Goal: Task Accomplishment & Management: Manage account settings

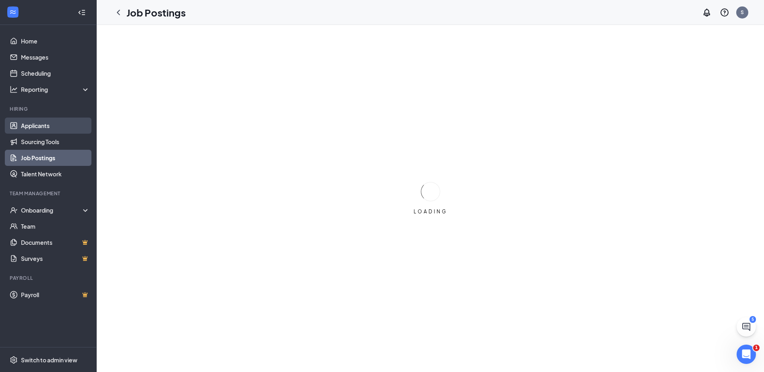
click at [42, 130] on link "Applicants" at bounding box center [55, 126] width 69 height 16
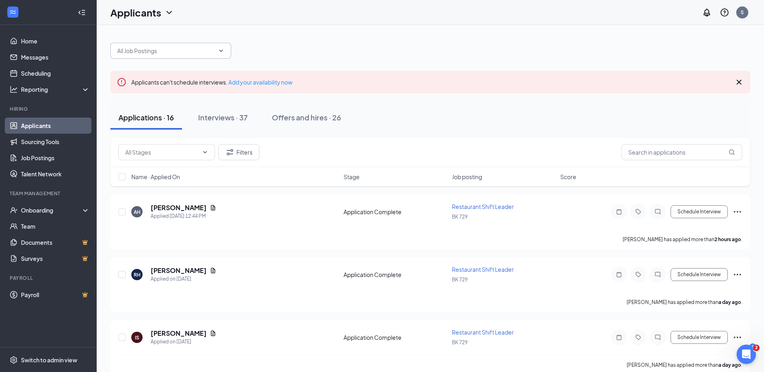
click at [220, 50] on icon "ChevronDown" at bounding box center [221, 50] width 6 height 6
click at [182, 47] on input "text" at bounding box center [165, 50] width 97 height 9
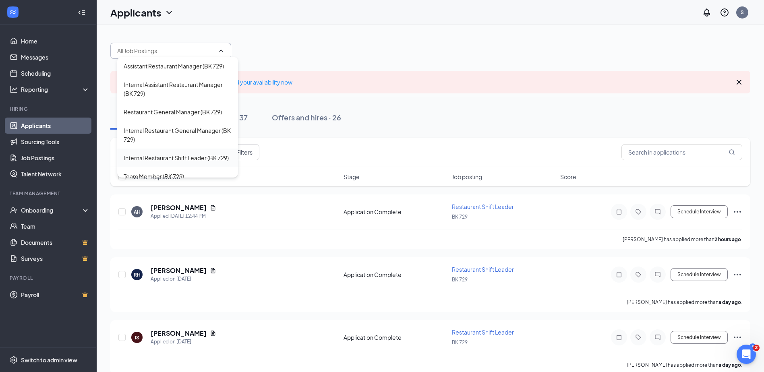
click at [196, 156] on div "Internal Restaurant Shift Leader (BK 729)" at bounding box center [176, 157] width 105 height 9
type input "Internal Restaurant Shift Leader (BK 729)"
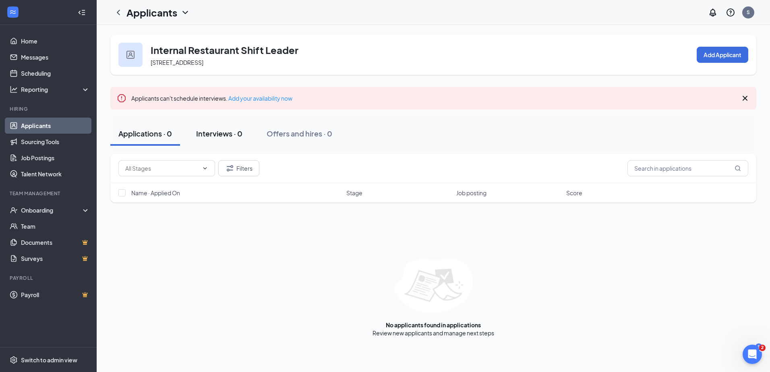
click at [219, 134] on div "Interviews · 0" at bounding box center [219, 133] width 46 height 10
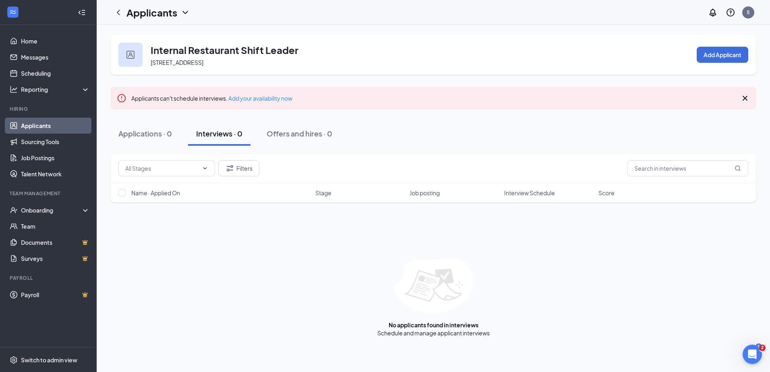
click at [182, 18] on div "Applicants" at bounding box center [158, 13] width 64 height 14
click at [187, 8] on icon "ChevronDown" at bounding box center [185, 13] width 10 height 10
click at [185, 12] on icon "ChevronDown" at bounding box center [185, 13] width 10 height 10
click at [157, 37] on link "Applicants" at bounding box center [174, 35] width 87 height 8
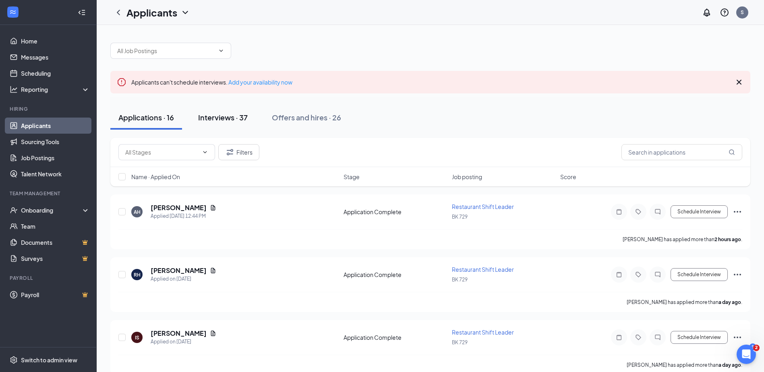
click at [229, 122] on button "Interviews · 37" at bounding box center [223, 117] width 66 height 24
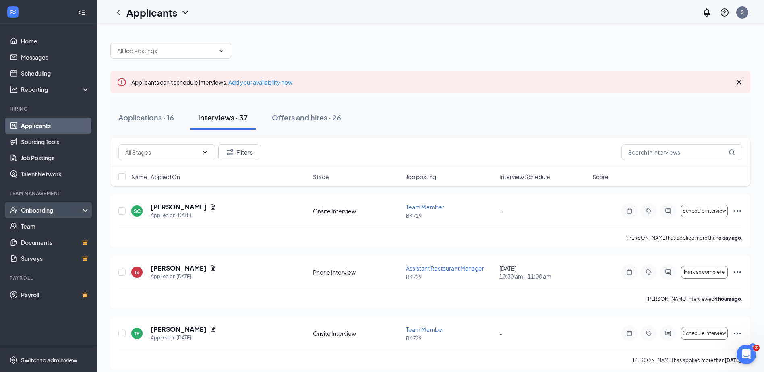
click at [46, 211] on div "Onboarding" at bounding box center [52, 210] width 62 height 8
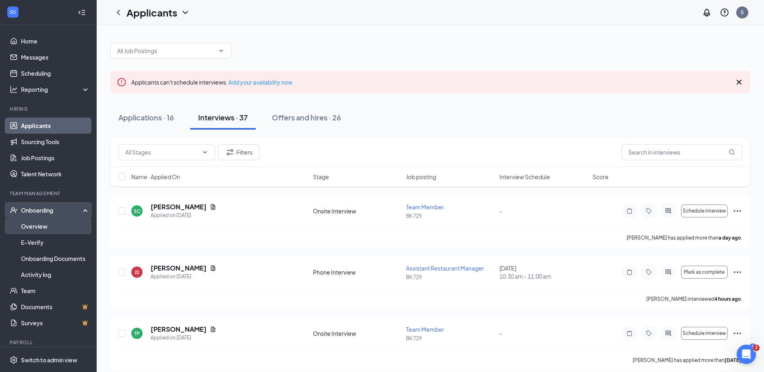
click at [45, 225] on link "Overview" at bounding box center [55, 226] width 69 height 16
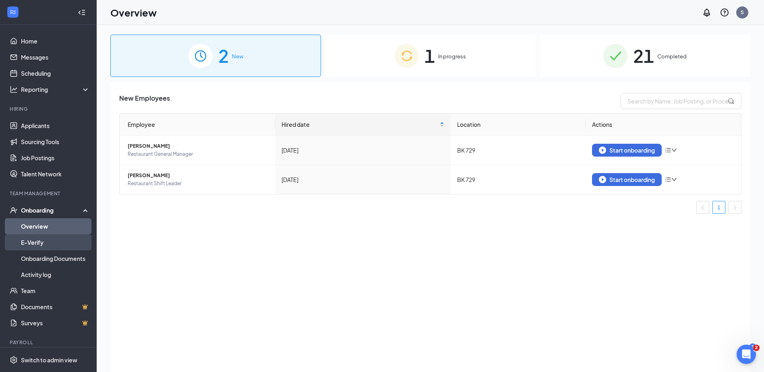
click at [36, 245] on link "E-Verify" at bounding box center [55, 242] width 69 height 16
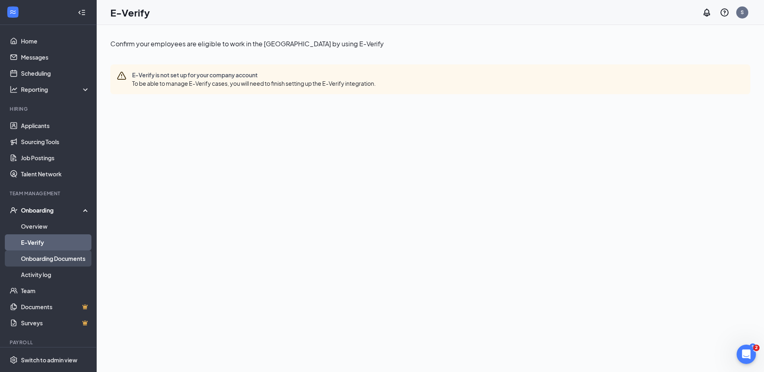
click at [37, 261] on link "Onboarding Documents" at bounding box center [55, 258] width 69 height 16
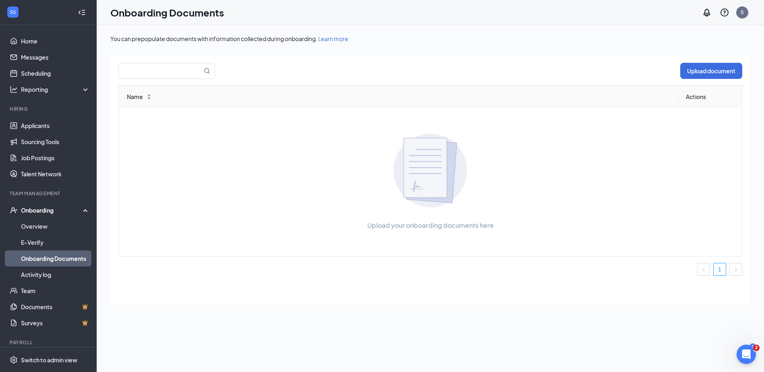
click at [39, 210] on div "Onboarding" at bounding box center [52, 210] width 62 height 8
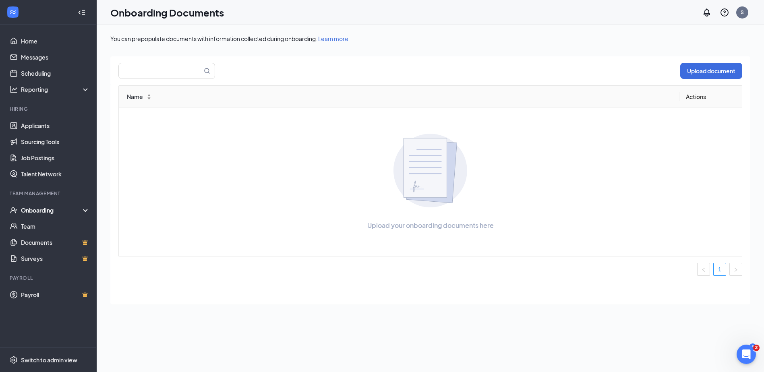
click at [39, 210] on div "Onboarding" at bounding box center [52, 210] width 62 height 8
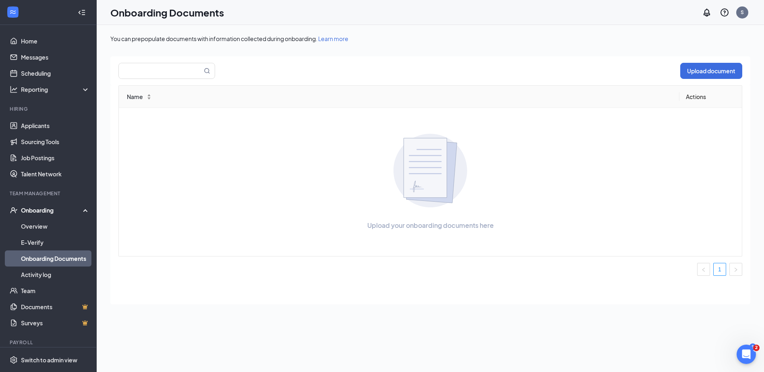
click at [53, 209] on div "Onboarding" at bounding box center [52, 210] width 62 height 8
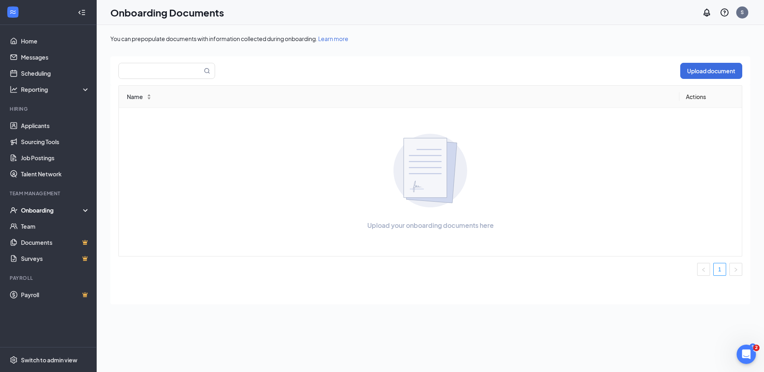
click at [83, 211] on div "Onboarding" at bounding box center [52, 210] width 62 height 8
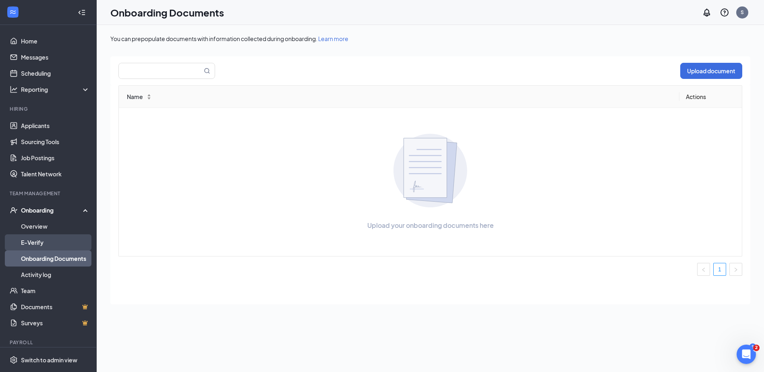
click at [36, 242] on link "E-Verify" at bounding box center [55, 242] width 69 height 16
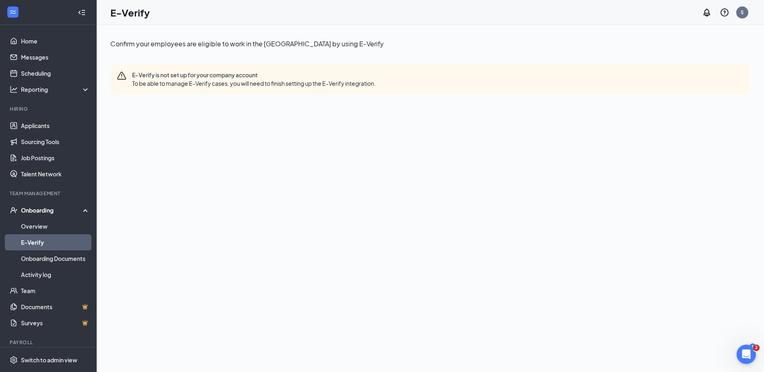
click at [50, 211] on div "Onboarding" at bounding box center [52, 210] width 62 height 8
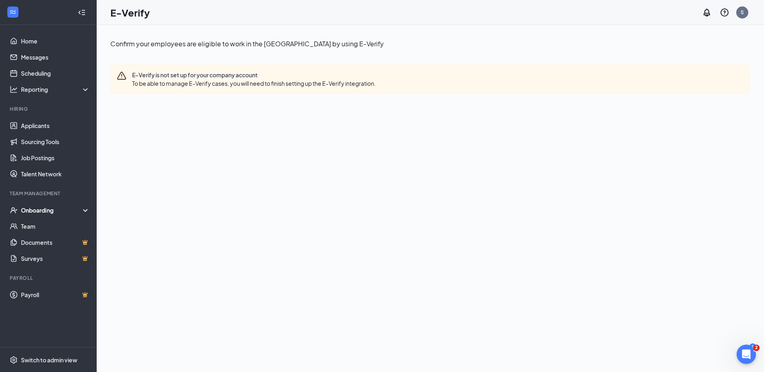
click at [50, 211] on div "Onboarding" at bounding box center [52, 210] width 62 height 8
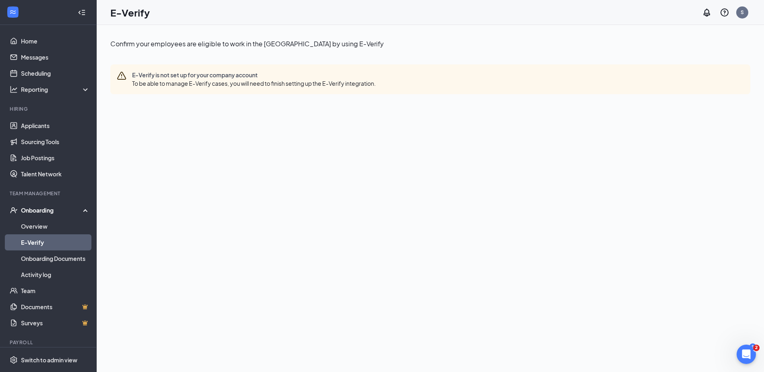
click at [30, 244] on link "E-Verify" at bounding box center [55, 242] width 69 height 16
click at [46, 207] on div "Onboarding" at bounding box center [52, 210] width 62 height 8
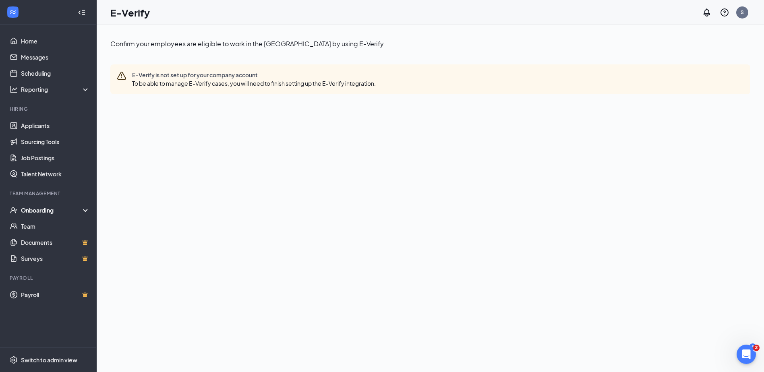
click at [38, 210] on div "Onboarding" at bounding box center [52, 210] width 62 height 8
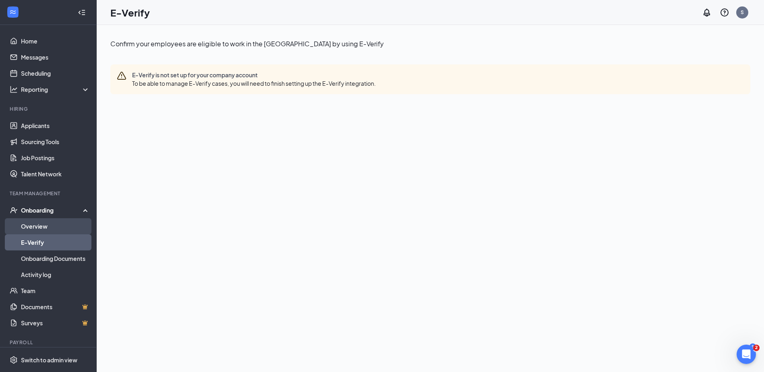
click at [39, 228] on link "Overview" at bounding box center [55, 226] width 69 height 16
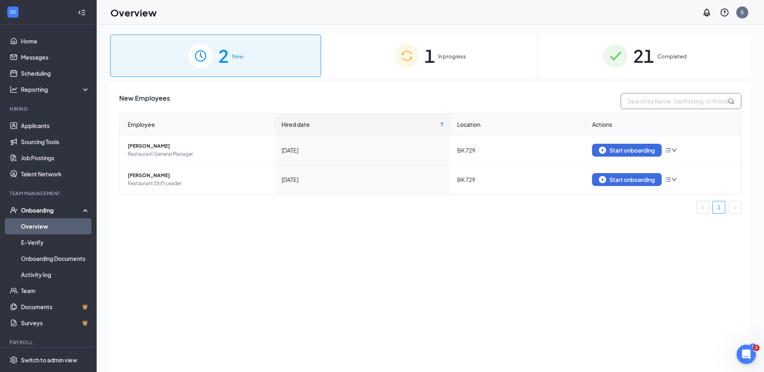
click at [635, 98] on input "text" at bounding box center [680, 101] width 121 height 16
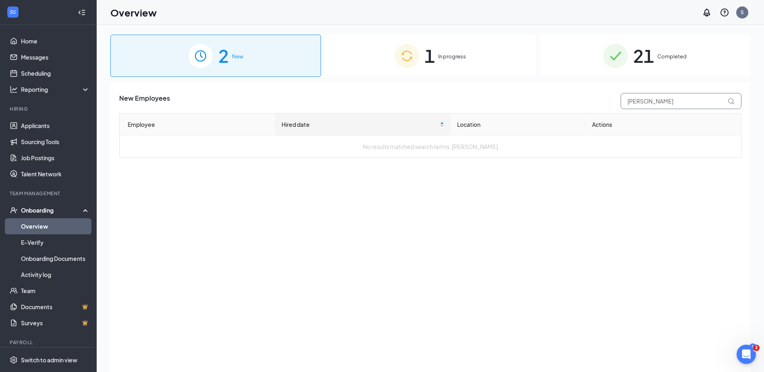
type input "[PERSON_NAME]"
click at [731, 101] on icon at bounding box center [730, 101] width 7 height 7
click at [733, 99] on icon at bounding box center [730, 101] width 7 height 7
click at [233, 56] on span "New" at bounding box center [237, 56] width 11 height 8
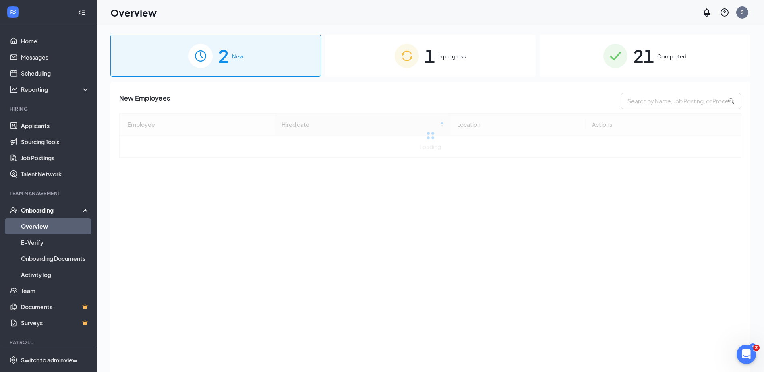
click at [233, 56] on span "New" at bounding box center [237, 56] width 11 height 8
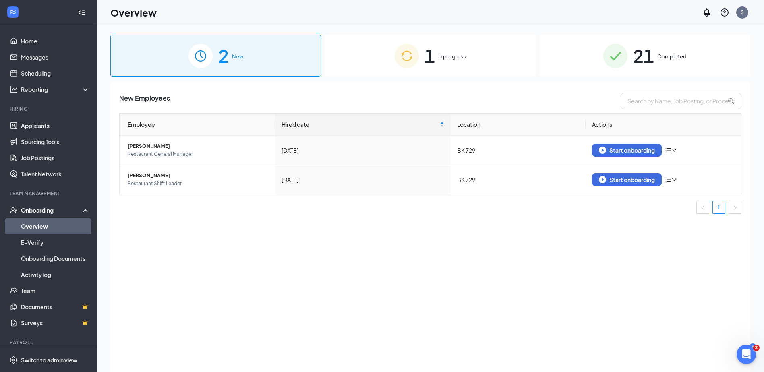
click at [39, 212] on div "Onboarding" at bounding box center [52, 210] width 62 height 8
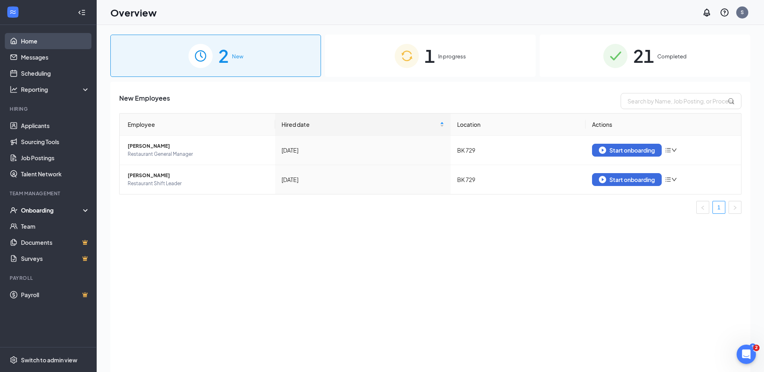
click at [33, 36] on link "Home" at bounding box center [55, 41] width 69 height 16
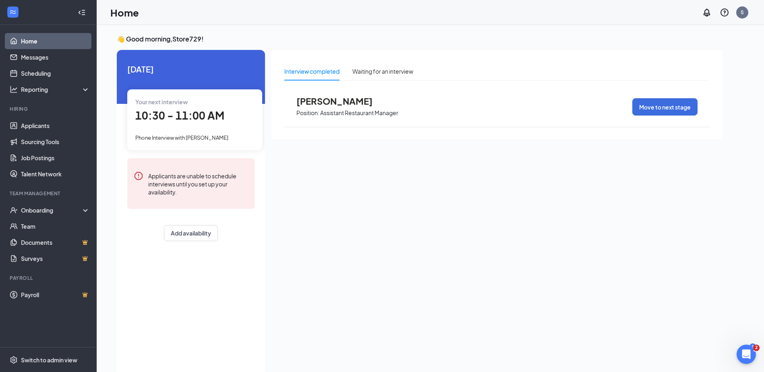
click at [316, 70] on div "Interview completed" at bounding box center [311, 71] width 55 height 9
click at [658, 108] on button "Move to next stage" at bounding box center [664, 106] width 65 height 17
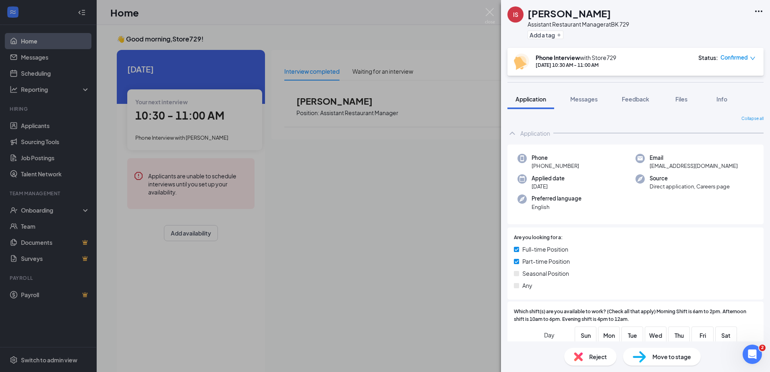
click at [456, 141] on div "IS [PERSON_NAME] Assistant Restaurant Manager at BK 729 Add a tag Phone Intervi…" at bounding box center [385, 186] width 770 height 372
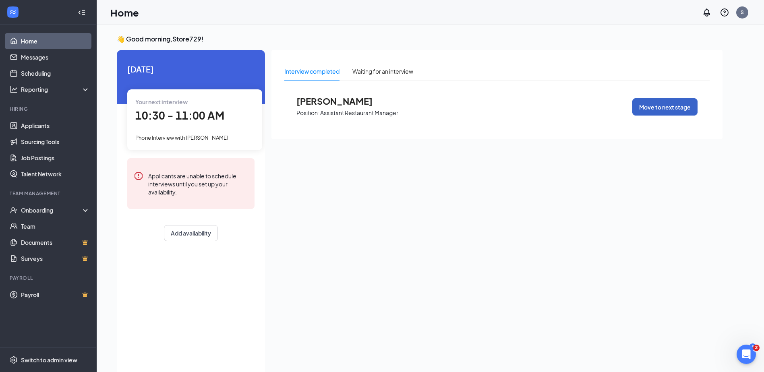
click at [683, 109] on button "Move to next stage" at bounding box center [664, 106] width 65 height 17
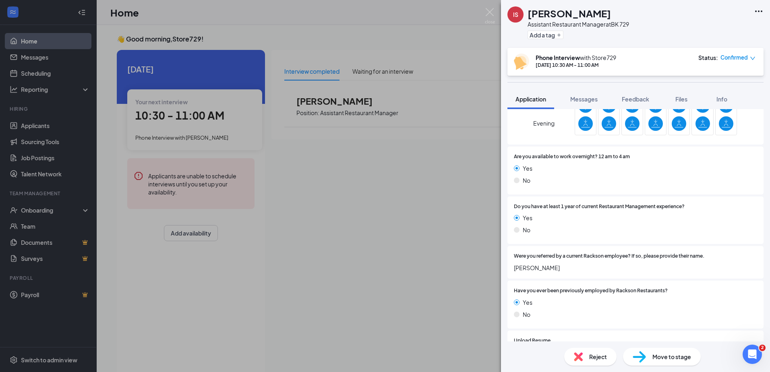
scroll to position [282, 0]
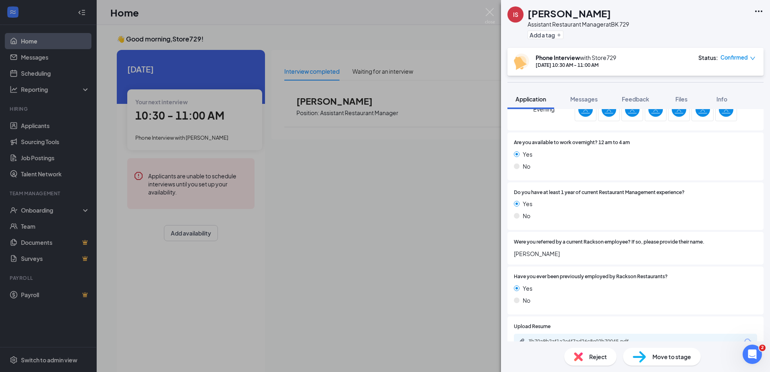
click at [670, 354] on span "Move to stage" at bounding box center [671, 356] width 39 height 9
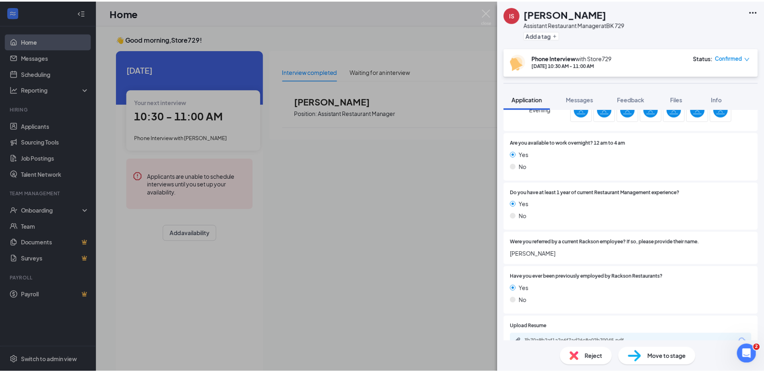
scroll to position [27, 0]
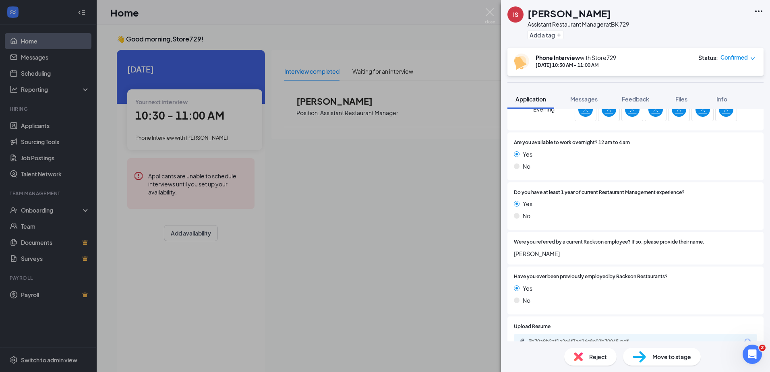
type input "Background Check"
click at [312, 209] on div "IS [PERSON_NAME] Assistant Restaurant Manager at BK 729 Add a tag Phone Intervi…" at bounding box center [385, 186] width 770 height 372
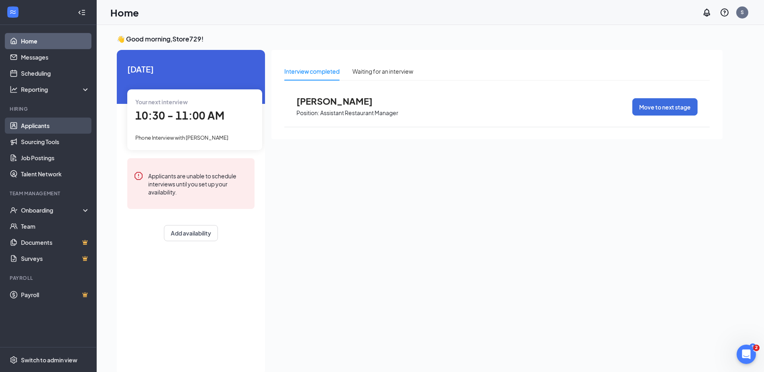
click at [45, 130] on link "Applicants" at bounding box center [55, 126] width 69 height 16
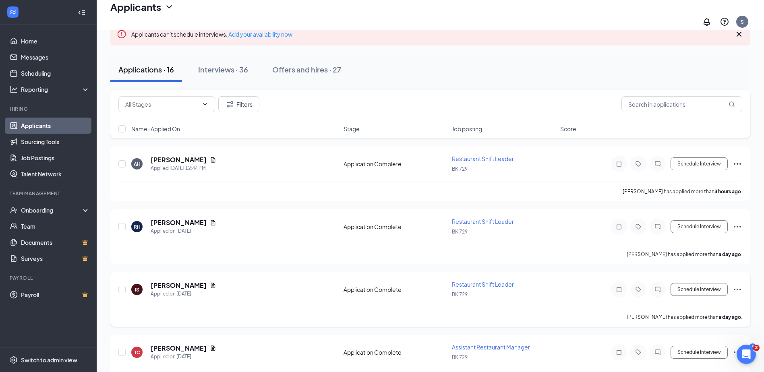
scroll to position [40, 0]
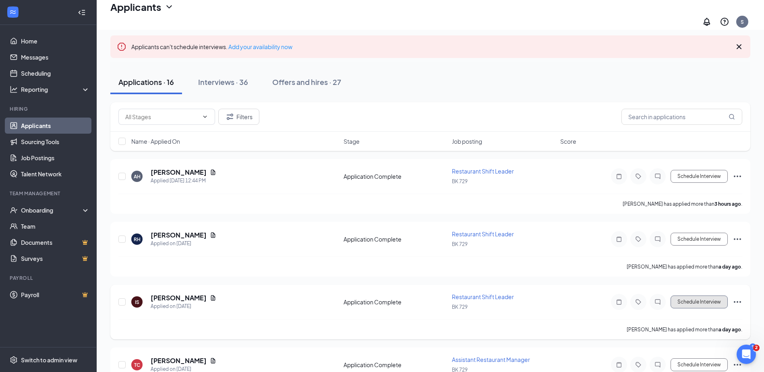
click at [707, 297] on button "Schedule Interview" at bounding box center [698, 301] width 57 height 13
type input "Phone Interview (next stage)"
click at [168, 295] on h5 "[PERSON_NAME]" at bounding box center [179, 297] width 56 height 9
click at [736, 297] on icon "Ellipses" at bounding box center [737, 302] width 10 height 10
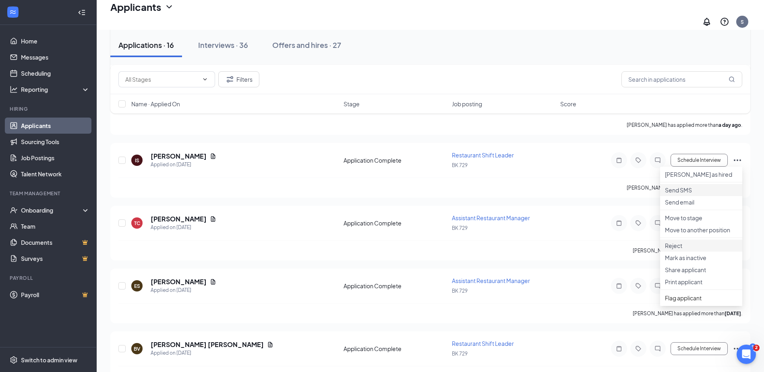
scroll to position [201, 0]
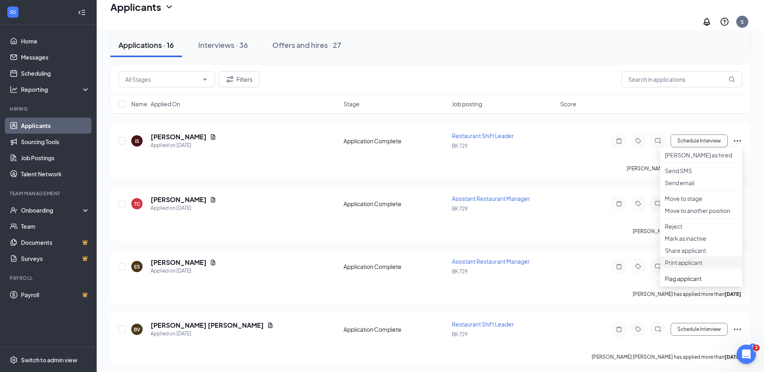
click at [692, 268] on li "Print applicant" at bounding box center [701, 262] width 82 height 12
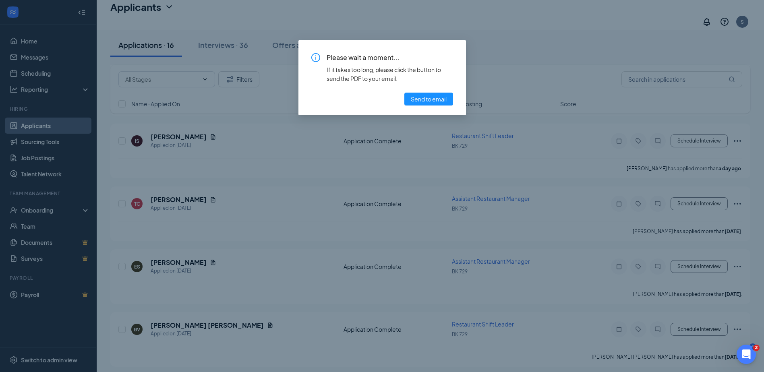
click at [514, 49] on div "Please wait a moment... If it takes too long, please click the button to send t…" at bounding box center [382, 186] width 764 height 372
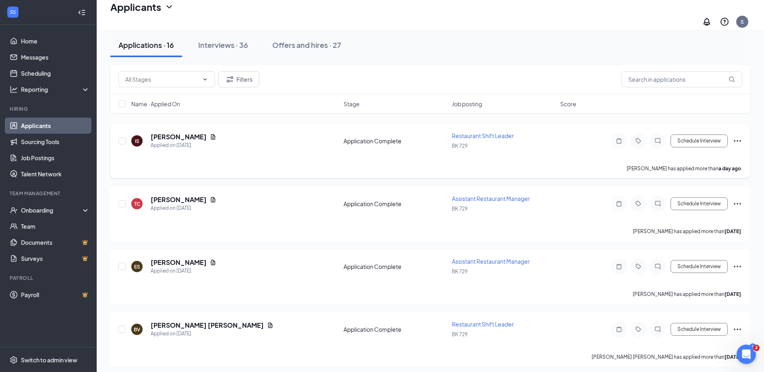
click at [120, 140] on div at bounding box center [122, 141] width 8 height 19
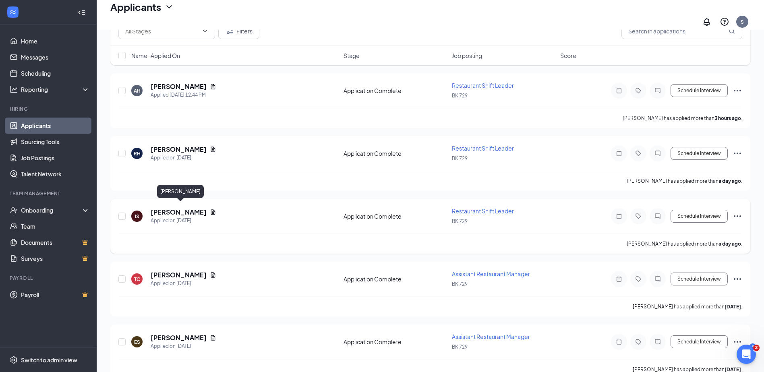
scroll to position [40, 0]
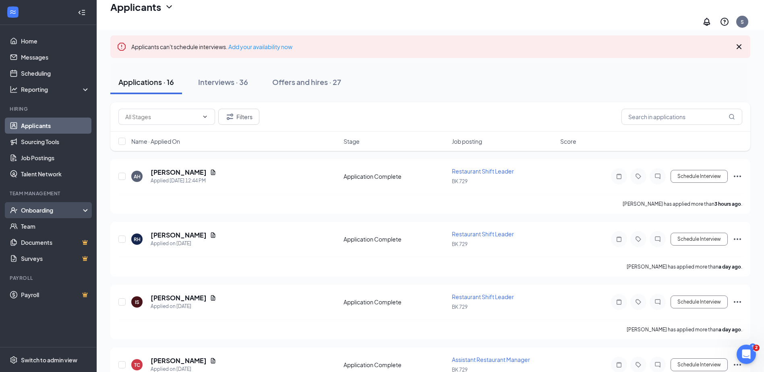
click at [25, 209] on div "Onboarding" at bounding box center [52, 210] width 62 height 8
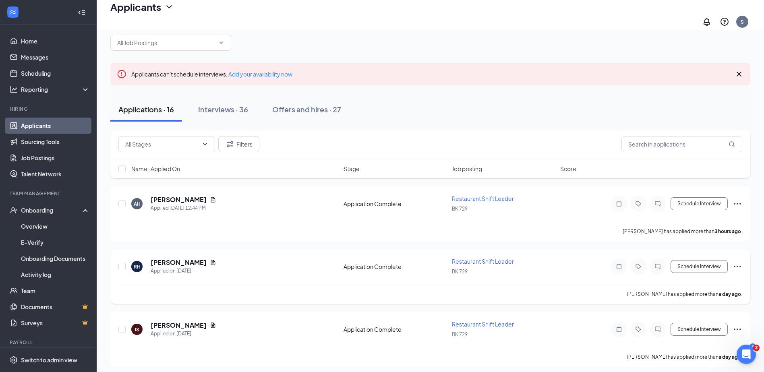
scroll to position [0, 0]
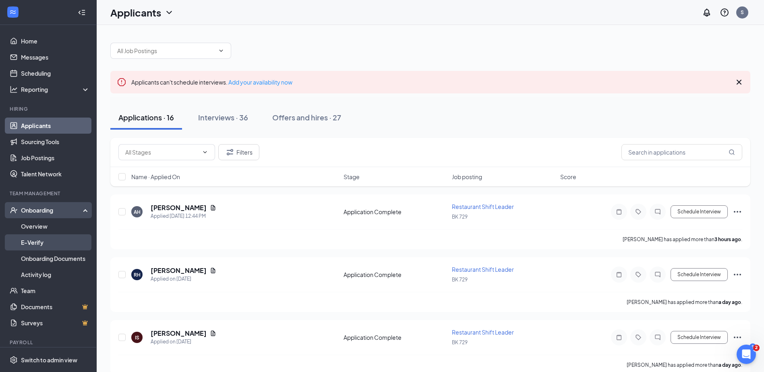
click at [33, 246] on link "E-Verify" at bounding box center [55, 242] width 69 height 16
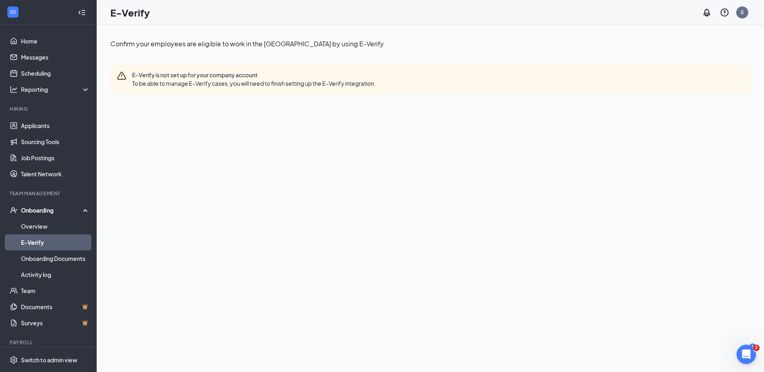
click at [33, 246] on link "E-Verify" at bounding box center [55, 242] width 69 height 16
click at [33, 44] on link "Home" at bounding box center [55, 41] width 69 height 16
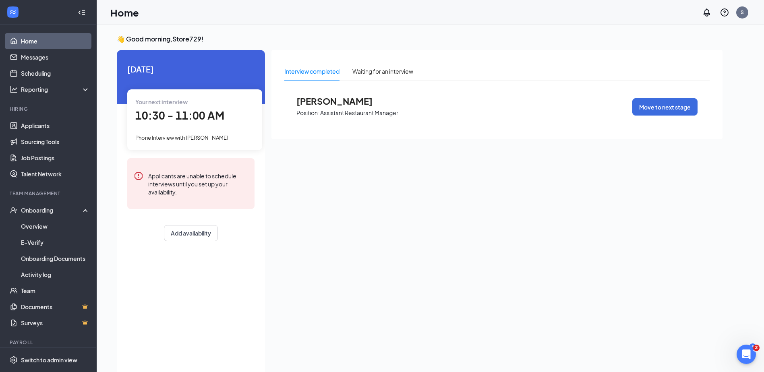
click at [33, 44] on link "Home" at bounding box center [55, 41] width 69 height 16
click at [33, 130] on link "Applicants" at bounding box center [55, 126] width 69 height 16
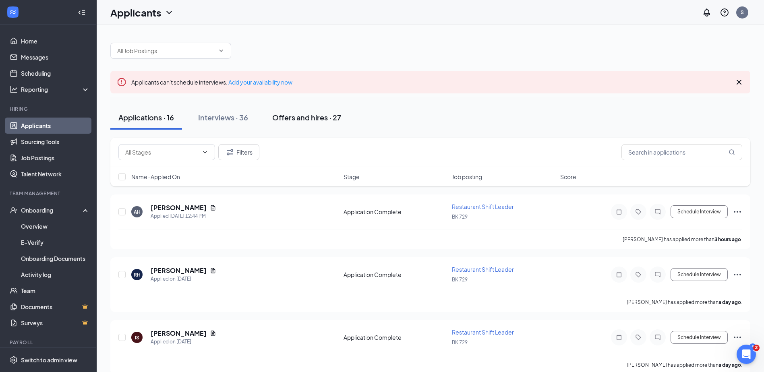
click at [318, 118] on div "Offers and hires · 27" at bounding box center [306, 117] width 69 height 10
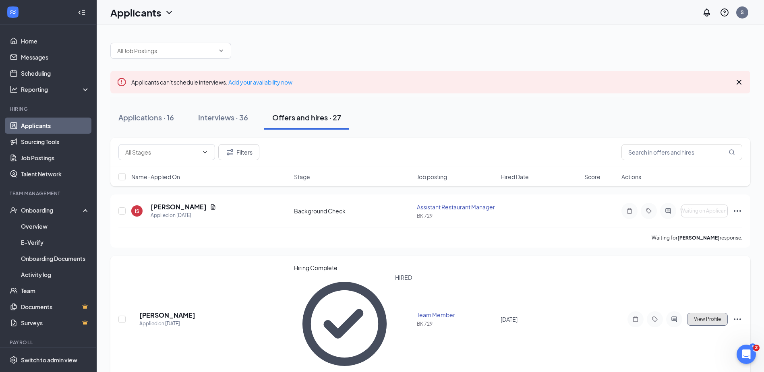
click at [718, 316] on span "View Profile" at bounding box center [707, 319] width 27 height 6
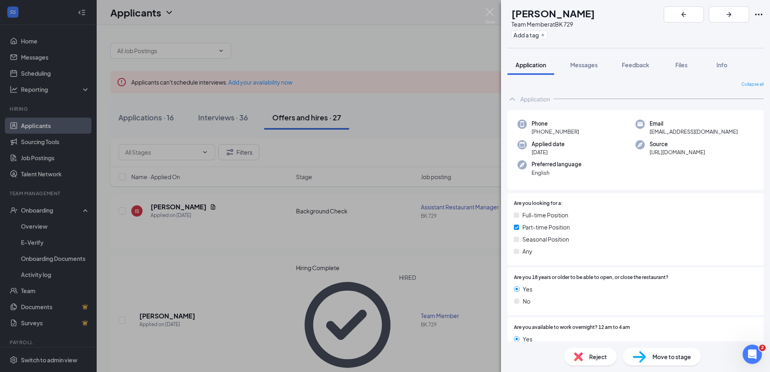
click at [444, 137] on div "SW [PERSON_NAME] Team Member at BK 729 Add a tag Application Messages Feedback …" at bounding box center [385, 186] width 770 height 372
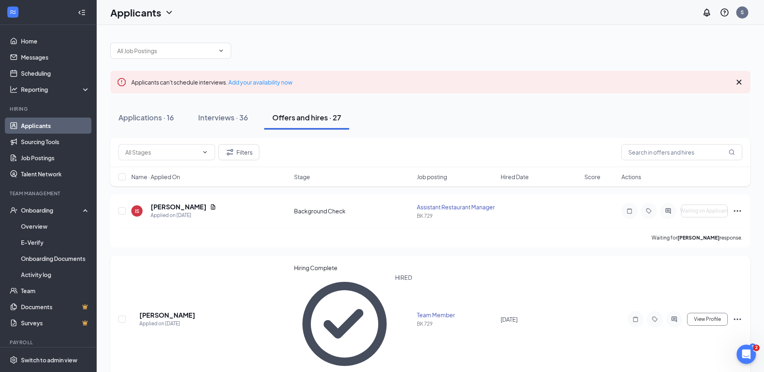
click at [735, 314] on icon "Ellipses" at bounding box center [737, 319] width 10 height 10
click at [120, 316] on input "checkbox" at bounding box center [121, 319] width 7 height 7
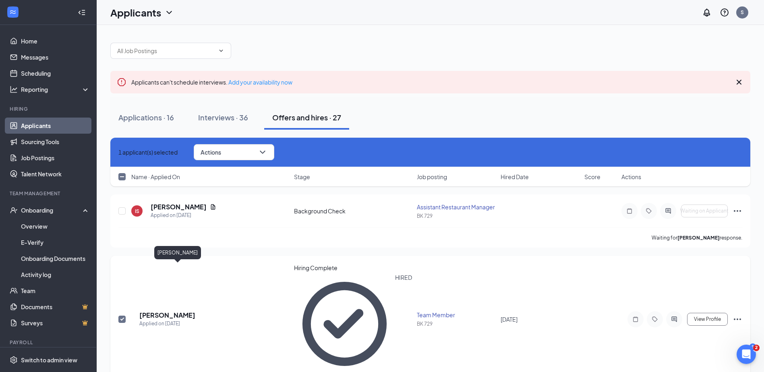
click at [177, 311] on h5 "[PERSON_NAME]" at bounding box center [167, 315] width 56 height 9
click at [177, 270] on body "Home Messages Scheduling Reporting Hiring Applicants Sourcing Tools Job Posting…" at bounding box center [382, 186] width 764 height 372
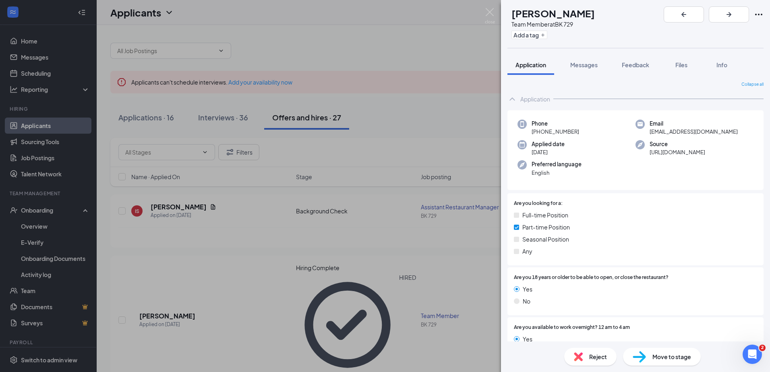
click at [428, 40] on div "SW [PERSON_NAME] Team Member at BK 729 Add a tag Application Messages Feedback …" at bounding box center [385, 186] width 770 height 372
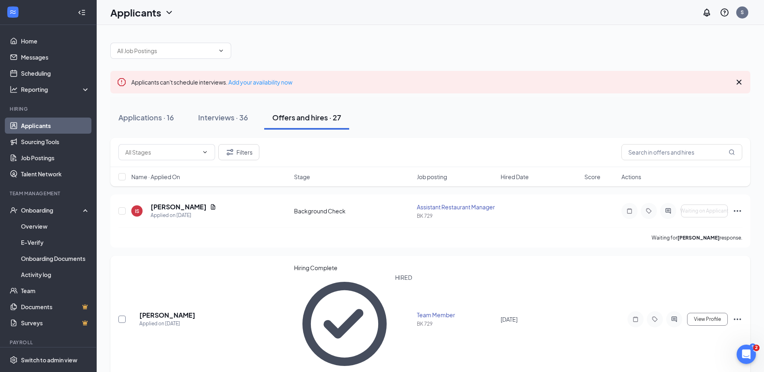
click at [119, 316] on input "checkbox" at bounding box center [121, 319] width 7 height 7
checkbox input "true"
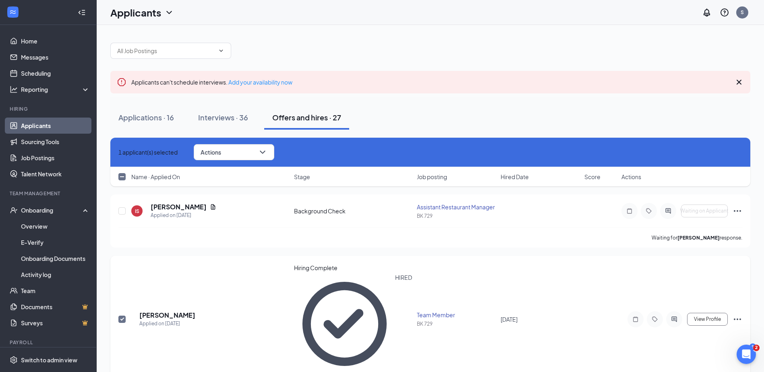
click at [735, 314] on icon "Ellipses" at bounding box center [737, 319] width 10 height 10
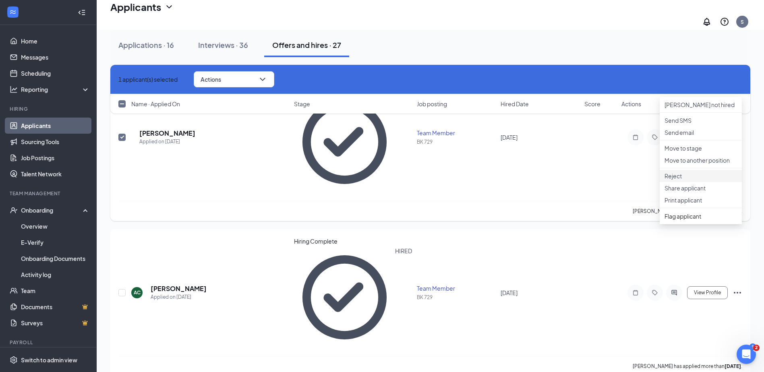
scroll to position [201, 0]
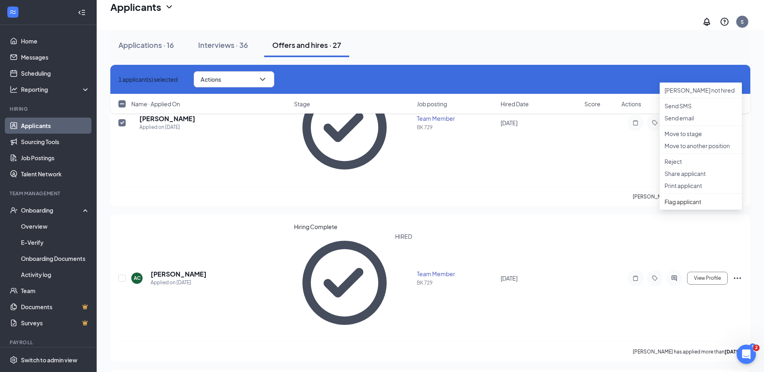
click at [524, 43] on div "Applications · 16 Interviews · 36 Offers and hires · 27" at bounding box center [430, 45] width 640 height 24
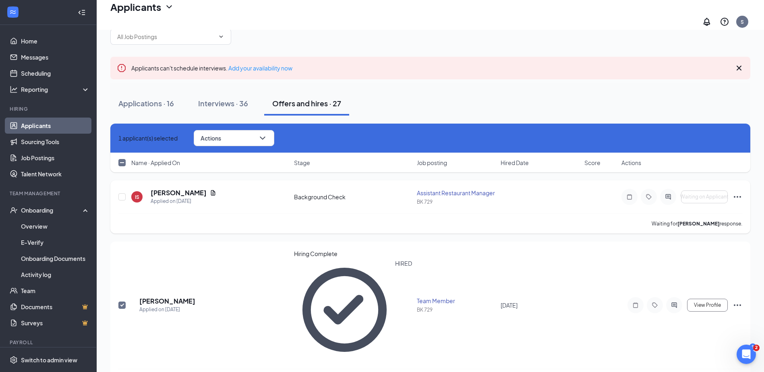
scroll to position [0, 0]
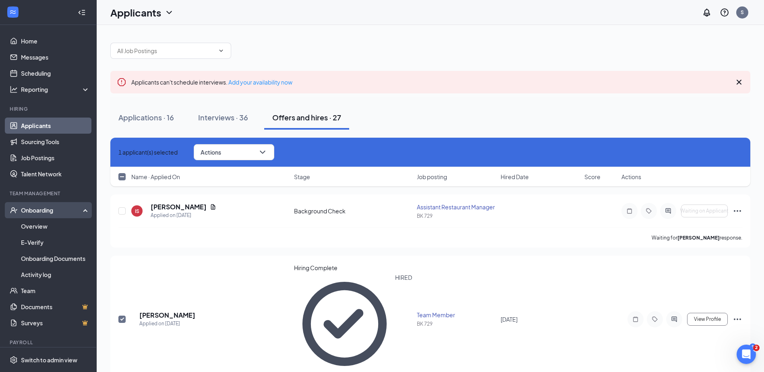
click at [43, 211] on div "Onboarding" at bounding box center [52, 210] width 62 height 8
click at [32, 225] on link "Overview" at bounding box center [55, 226] width 69 height 16
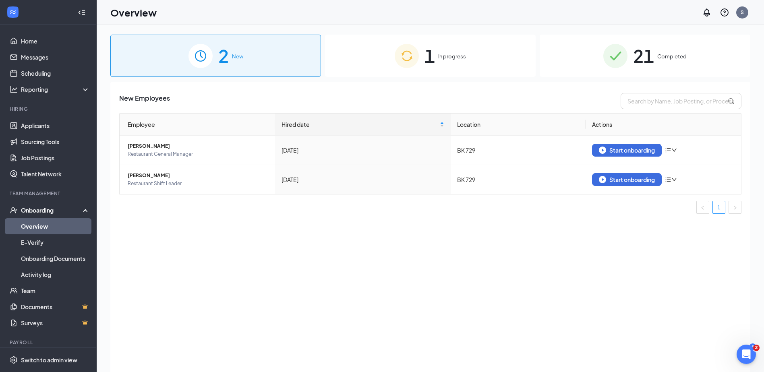
click at [47, 209] on div "Onboarding" at bounding box center [52, 210] width 62 height 8
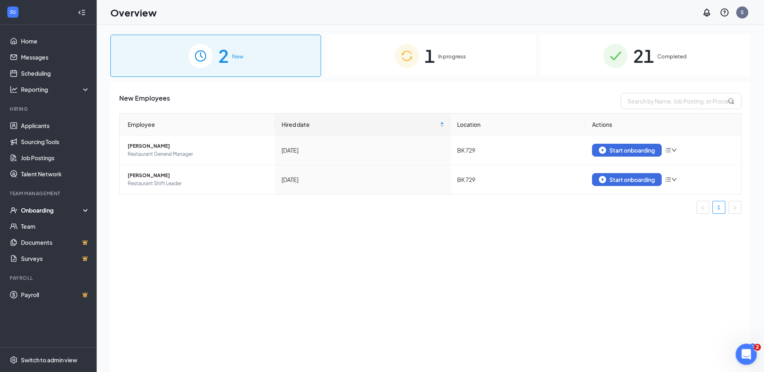
click at [745, 350] on icon "Open Intercom Messenger" at bounding box center [744, 353] width 13 height 13
click at [531, 254] on div "New Employees Employee Hired date Location Actions [PERSON_NAME] Restaurant Gen…" at bounding box center [430, 237] width 640 height 310
click at [520, 37] on div "1 In progress" at bounding box center [430, 56] width 211 height 42
